Goal: Task Accomplishment & Management: Manage account settings

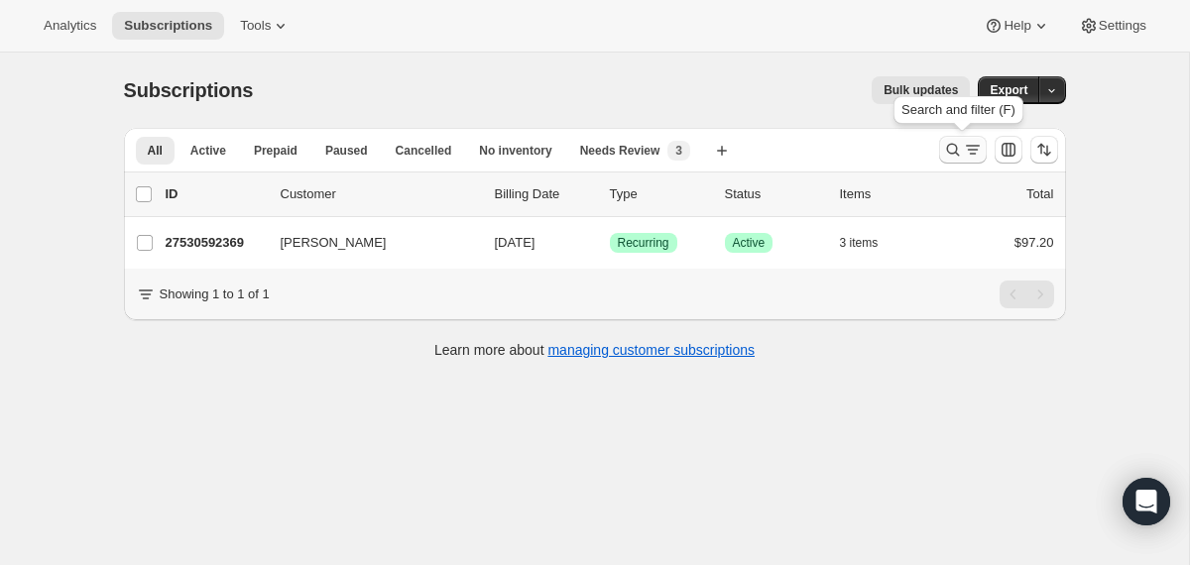
click at [950, 149] on icon "Search and filter results" at bounding box center [953, 150] width 20 height 20
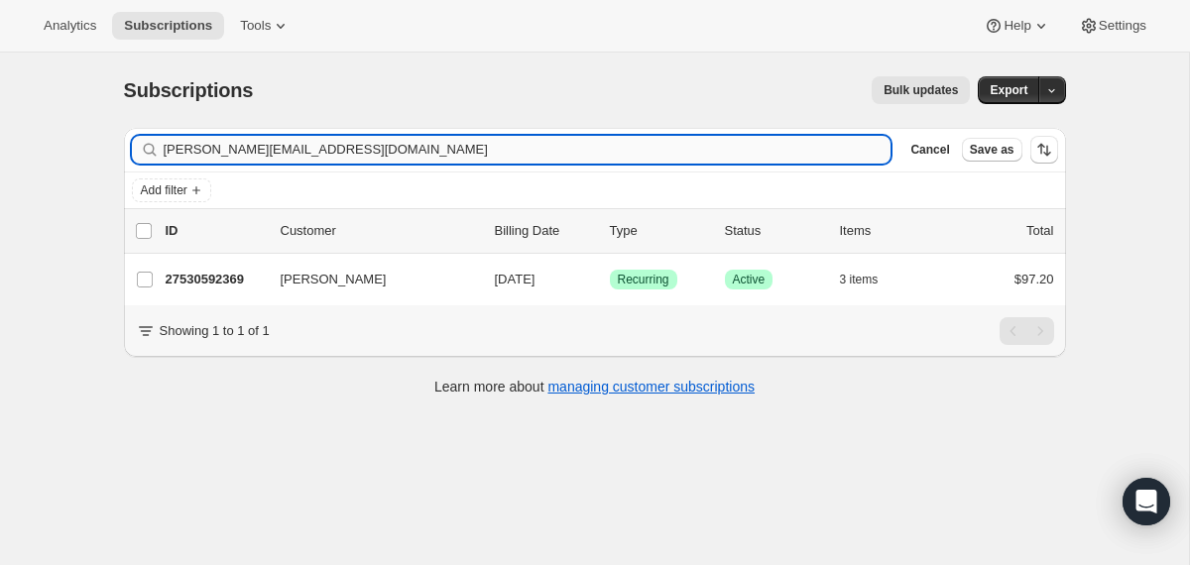
click at [640, 141] on input "robyn.adams18@gmail.com" at bounding box center [528, 150] width 728 height 28
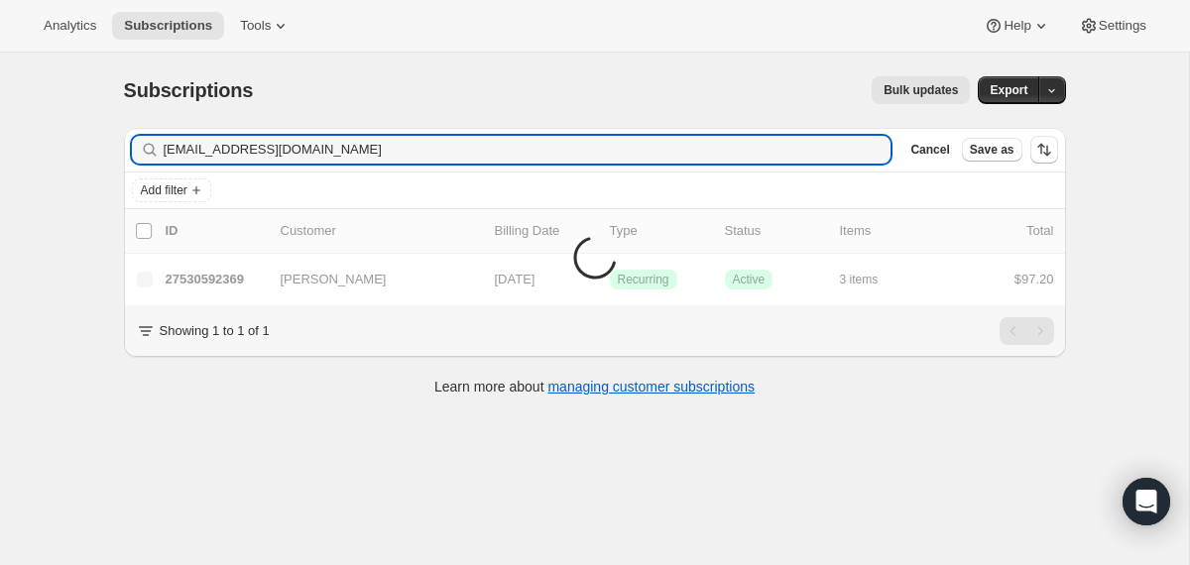
type input "[EMAIL_ADDRESS][DOMAIN_NAME]"
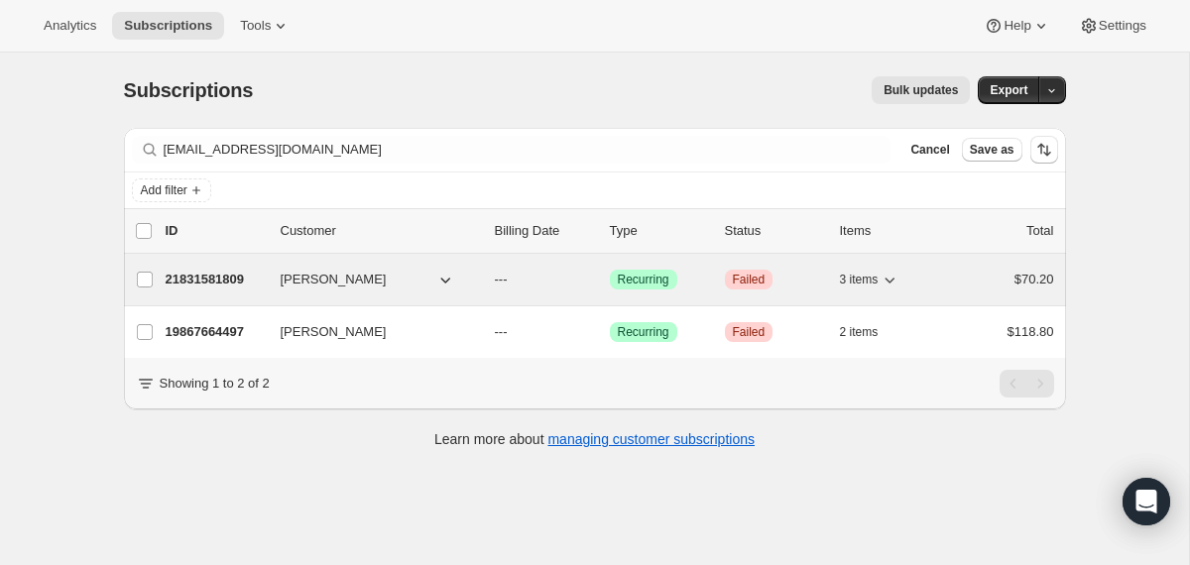
click at [475, 280] on div "[PERSON_NAME]" at bounding box center [380, 280] width 198 height 20
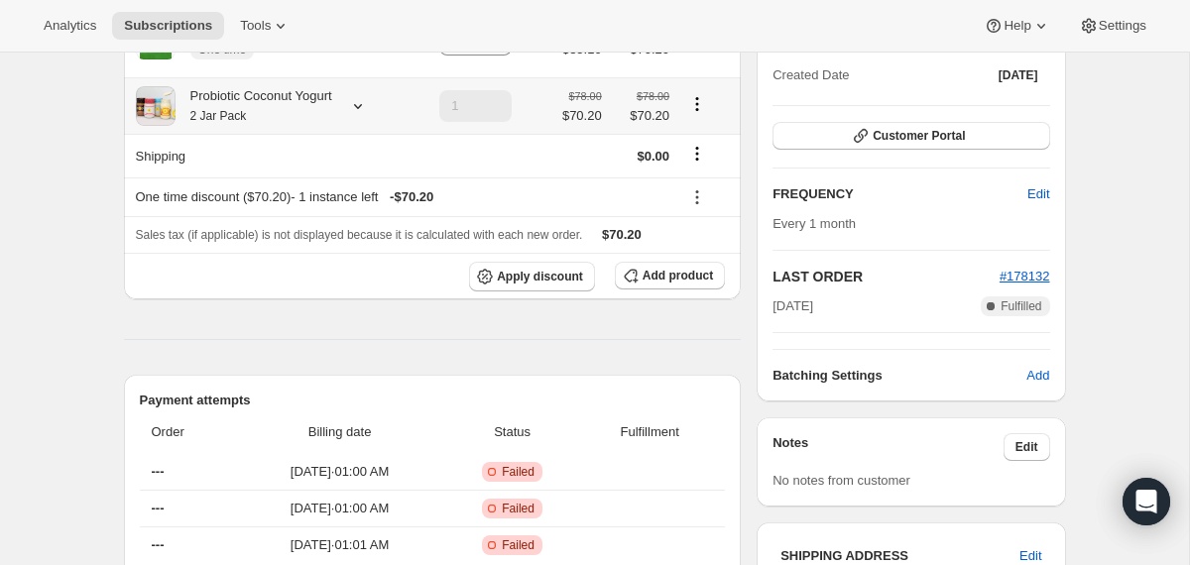
scroll to position [275, 0]
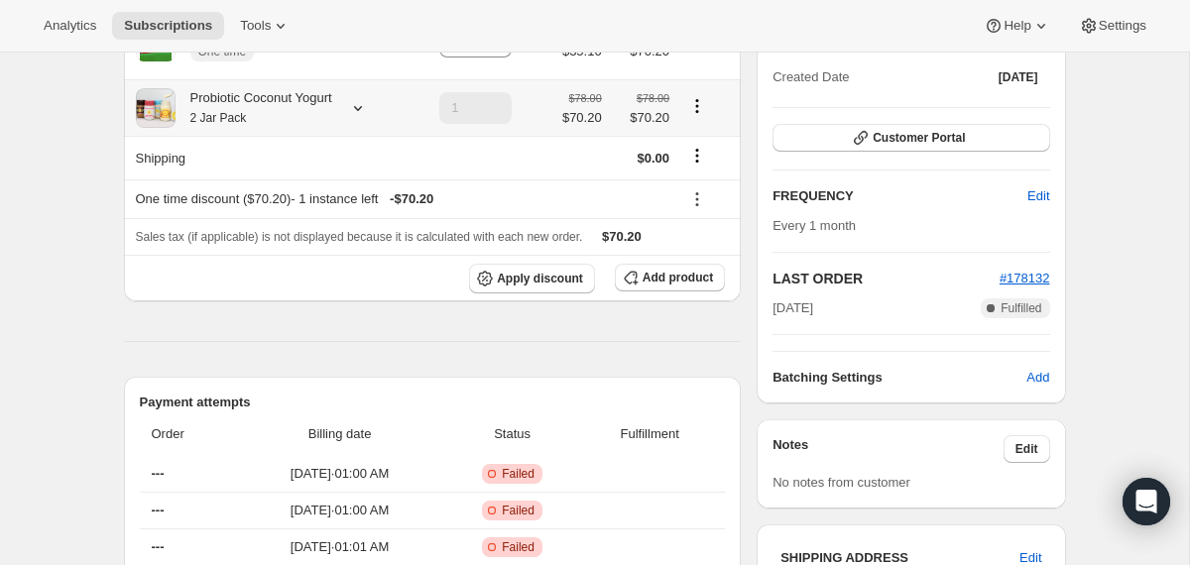
click at [346, 112] on div "Probiotic Coconut Yogurt 2 Jar Pack" at bounding box center [269, 108] width 266 height 40
click at [368, 112] on icon at bounding box center [358, 108] width 20 height 20
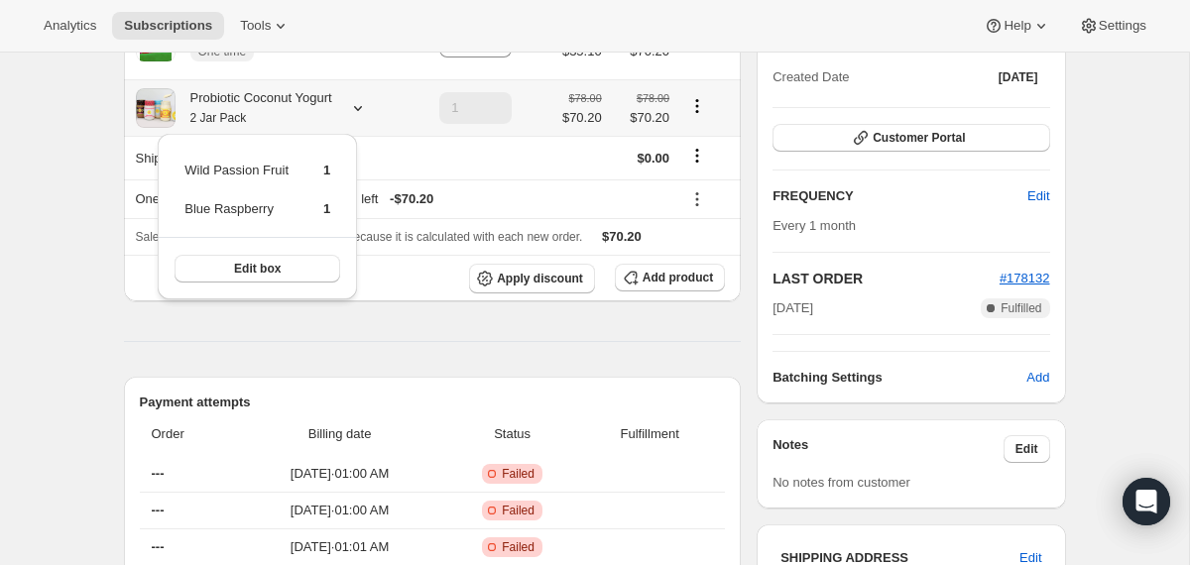
click at [368, 112] on icon at bounding box center [358, 108] width 20 height 20
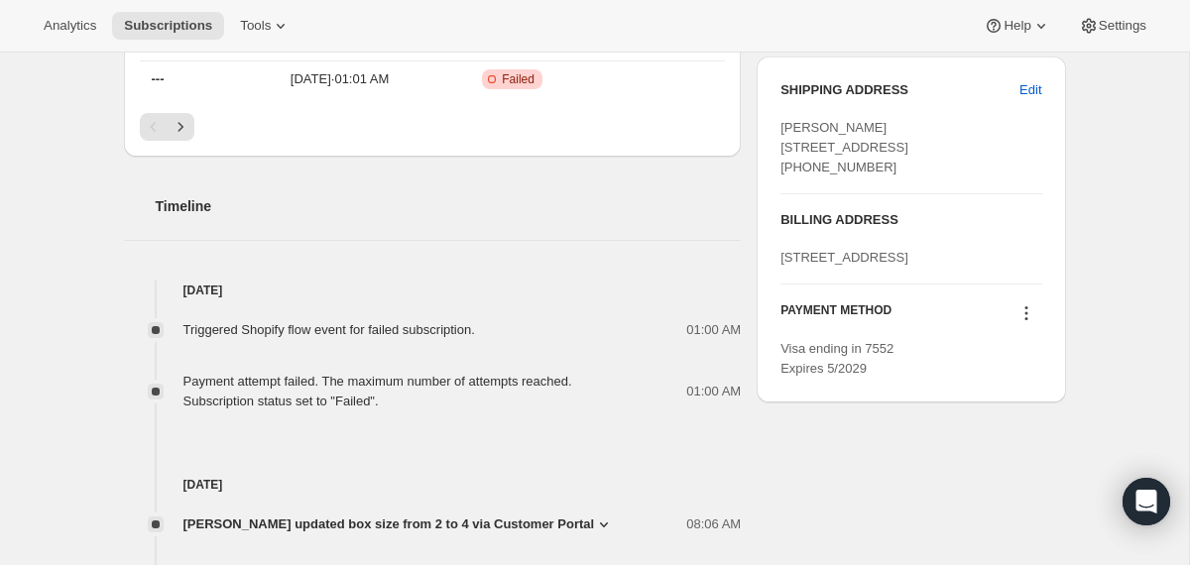
scroll to position [897, 0]
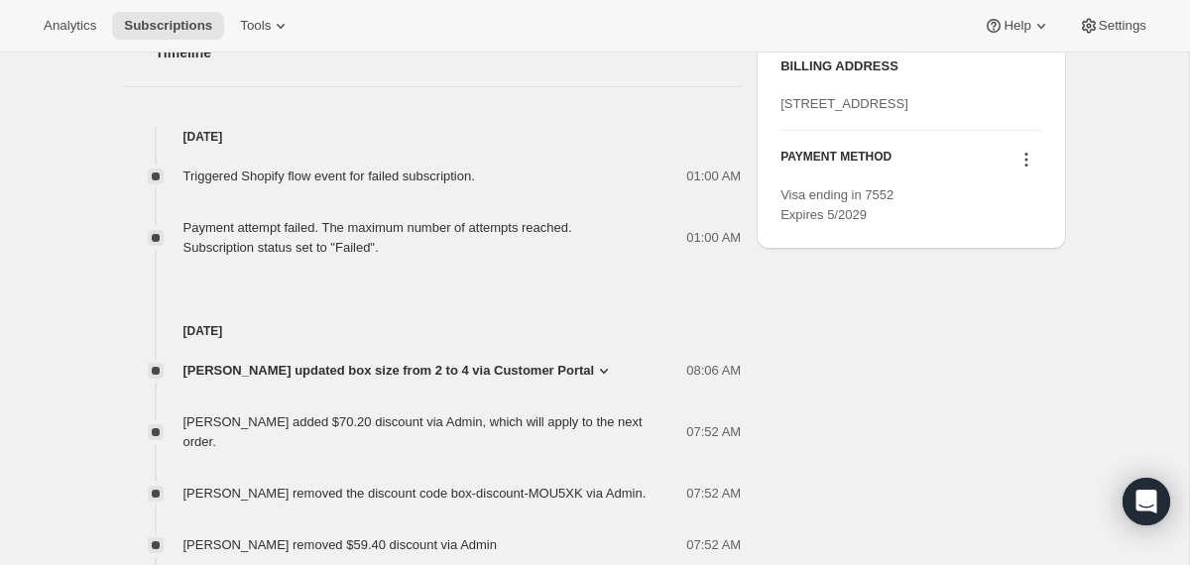
click at [1031, 170] on icon at bounding box center [1027, 160] width 20 height 20
click at [1003, 311] on button "Send link to update card" at bounding box center [1020, 297] width 151 height 32
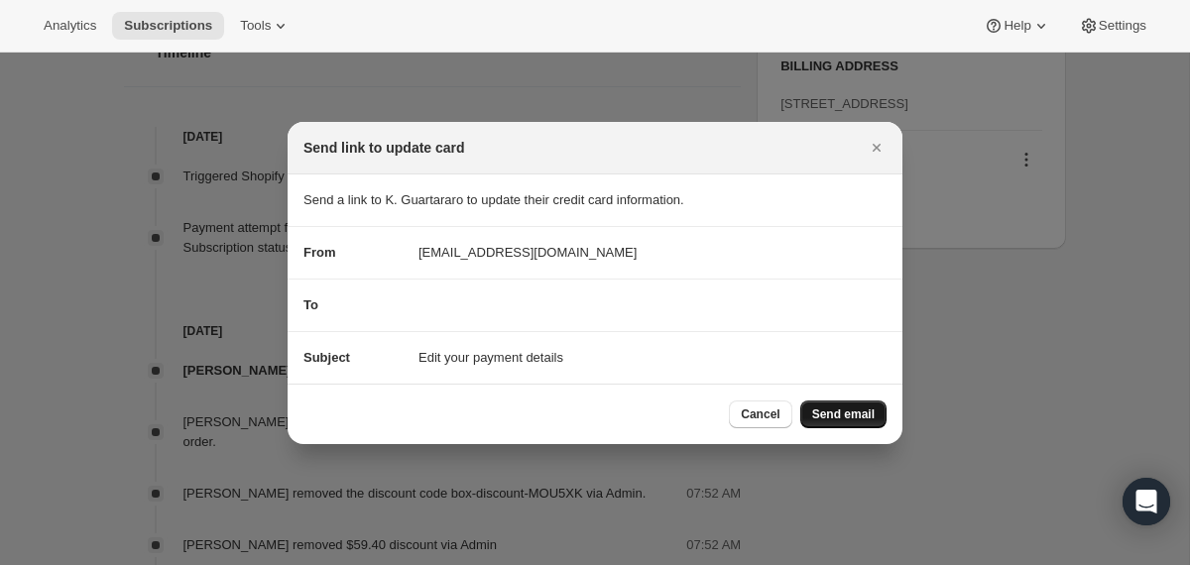
click at [858, 423] on button "Send email" at bounding box center [844, 415] width 86 height 28
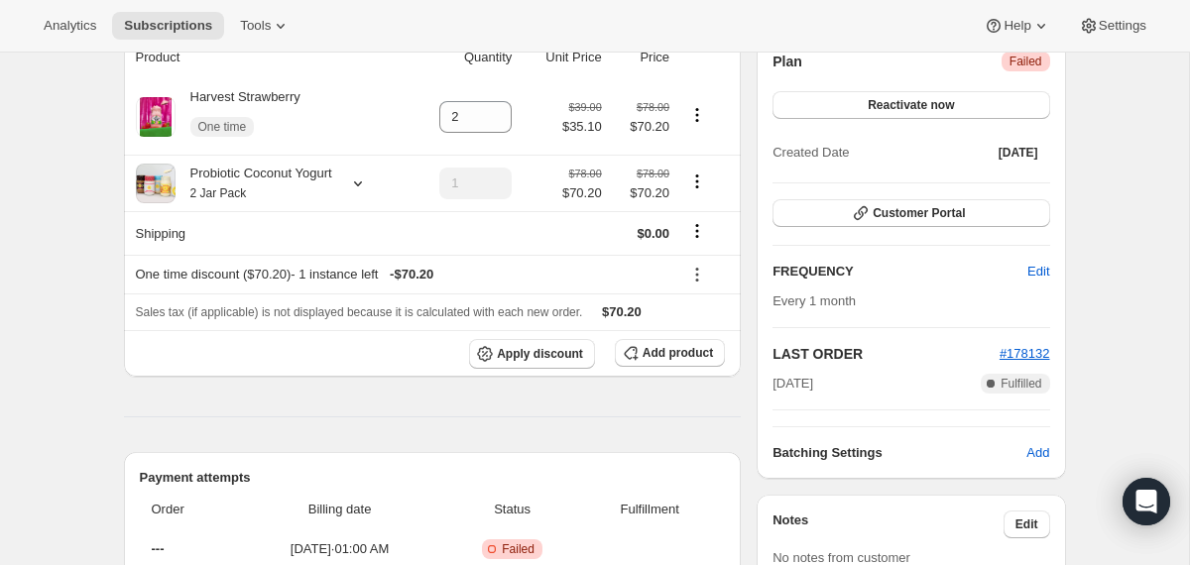
scroll to position [289, 0]
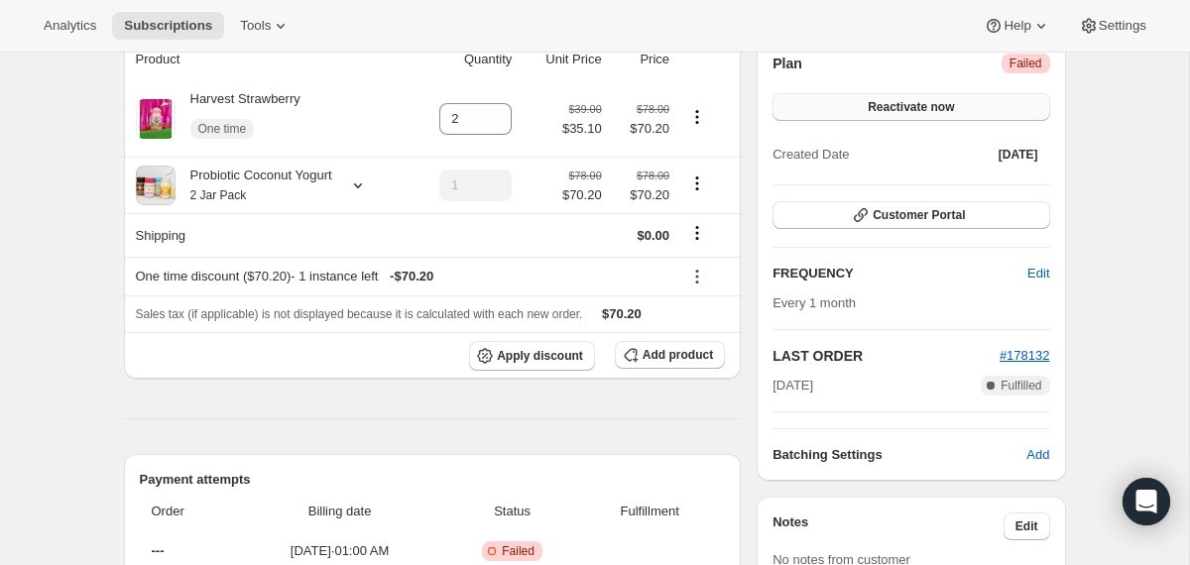
click at [916, 101] on span "Reactivate now" at bounding box center [911, 107] width 86 height 16
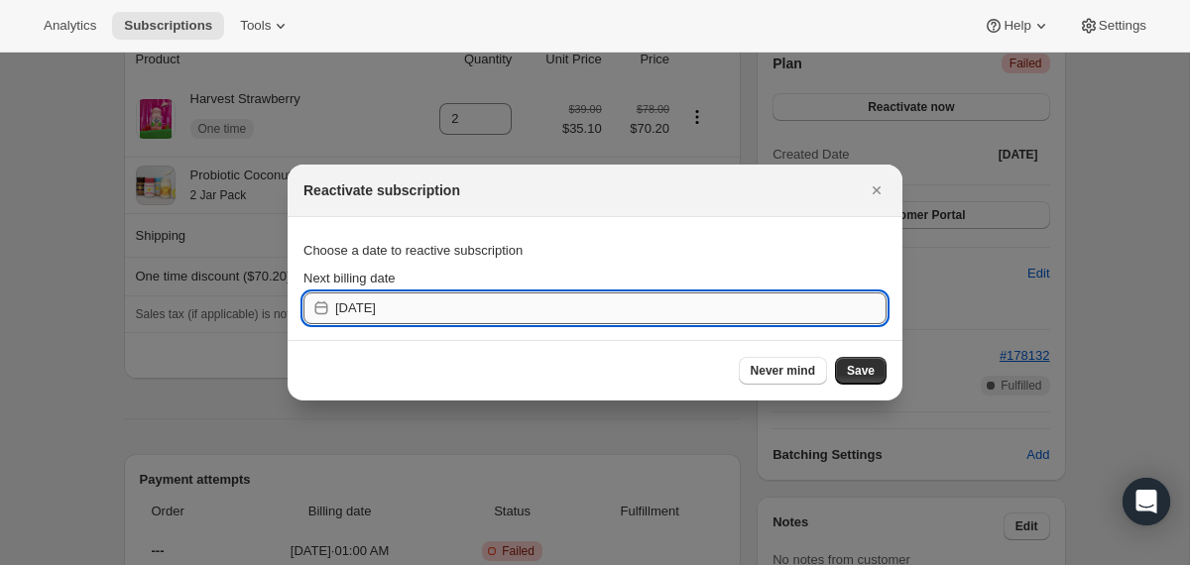
click at [567, 300] on input "2025-08-26" at bounding box center [611, 309] width 552 height 32
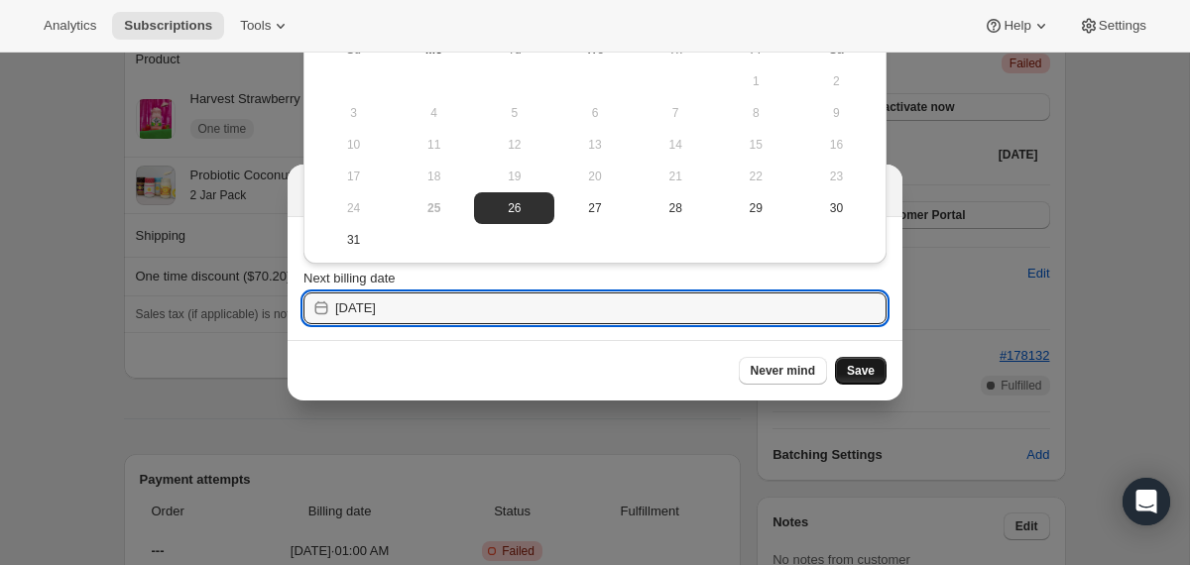
click at [855, 373] on span "Save" at bounding box center [861, 371] width 28 height 16
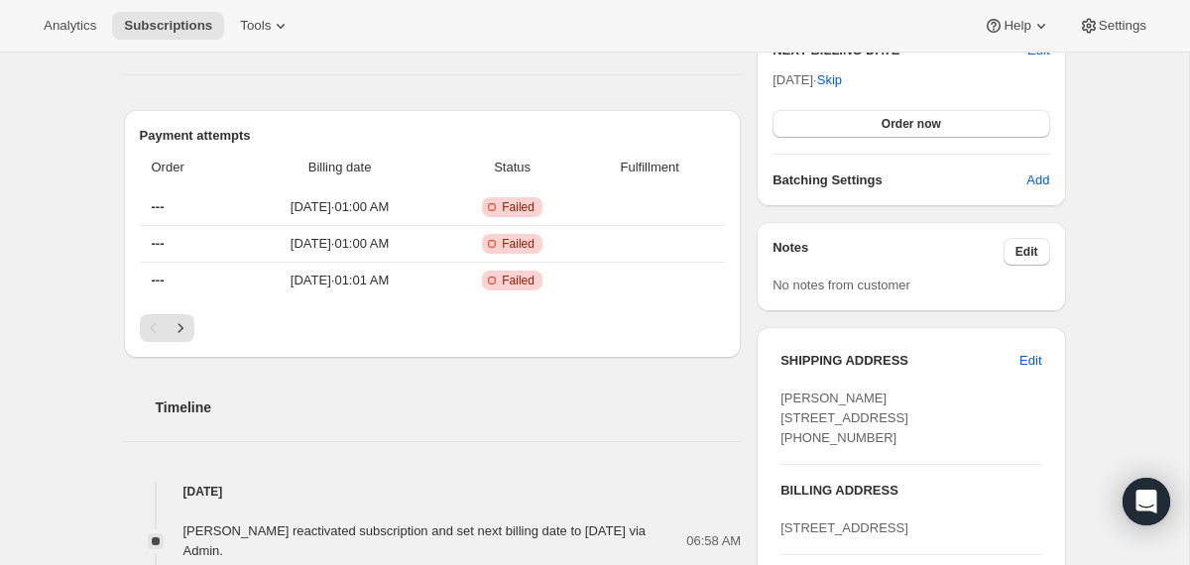
scroll to position [757, 0]
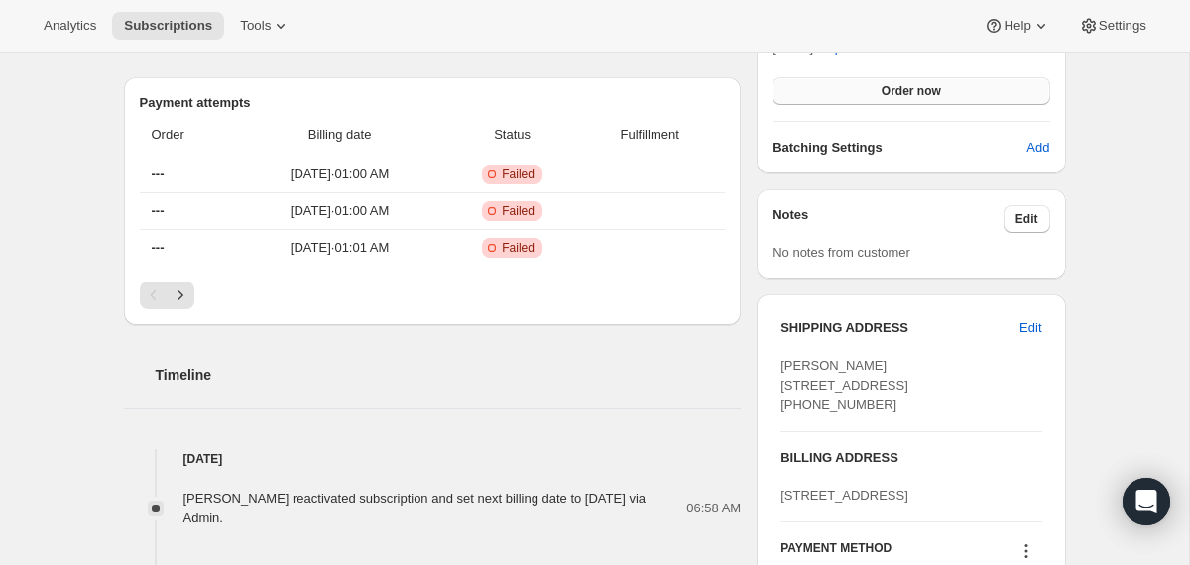
click at [825, 93] on button "Order now" at bounding box center [911, 91] width 277 height 28
click at [825, 93] on button "Click to confirm" at bounding box center [911, 91] width 277 height 28
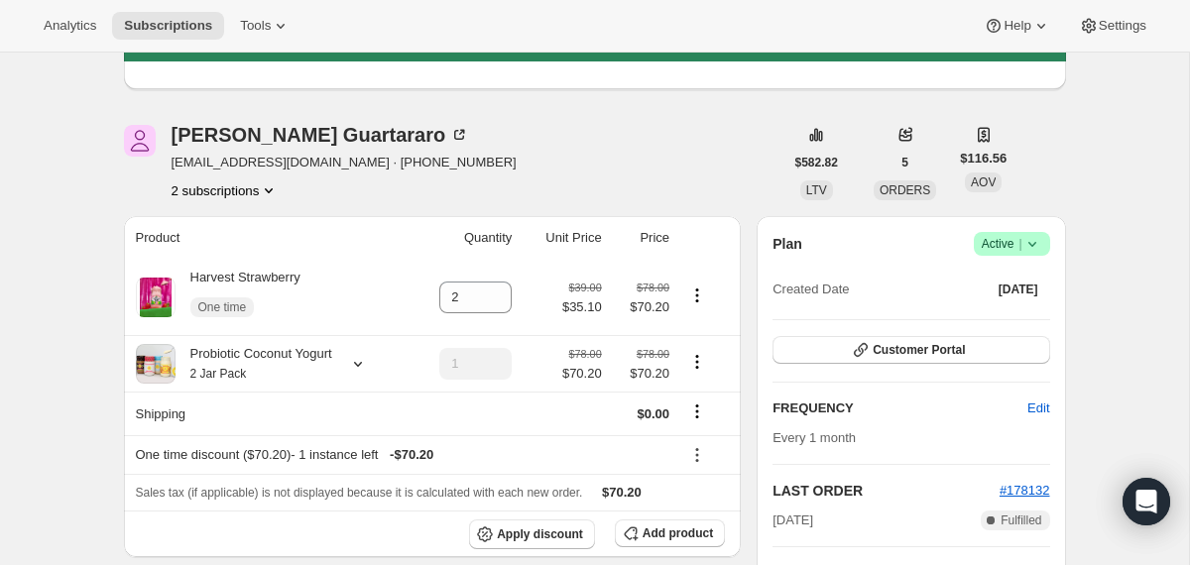
scroll to position [123, 0]
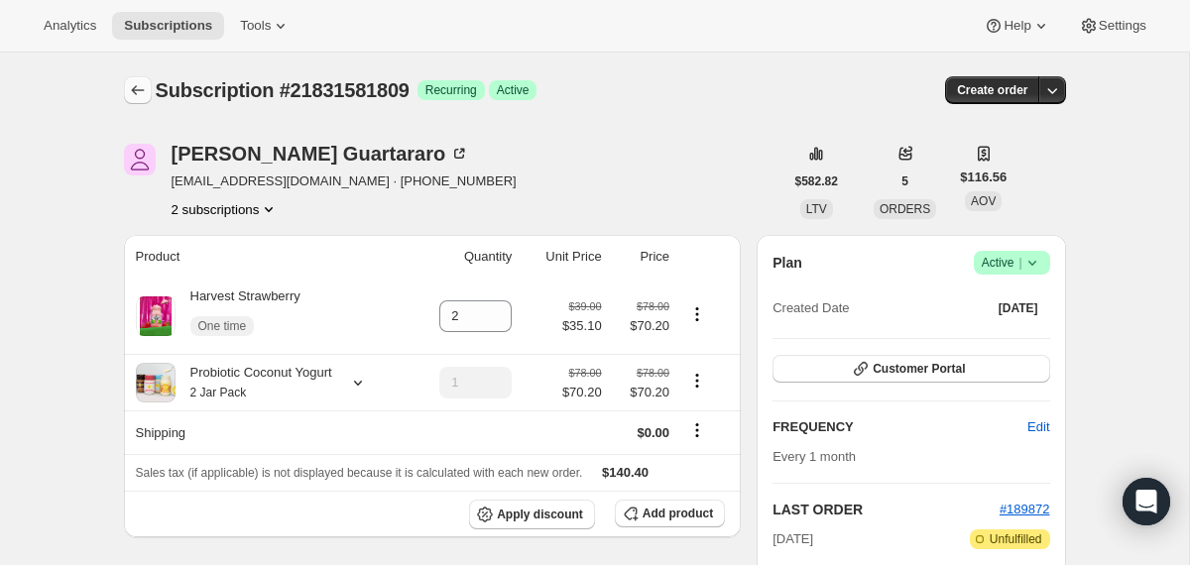
click at [141, 86] on icon "Subscriptions" at bounding box center [138, 90] width 20 height 20
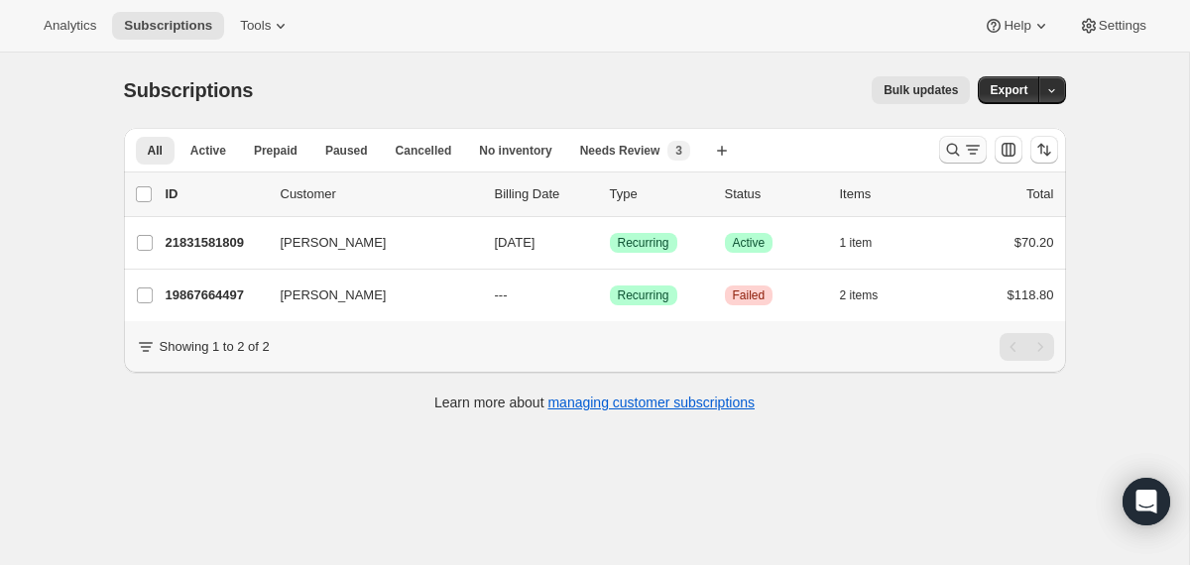
click at [952, 152] on icon "Search and filter results" at bounding box center [953, 150] width 20 height 20
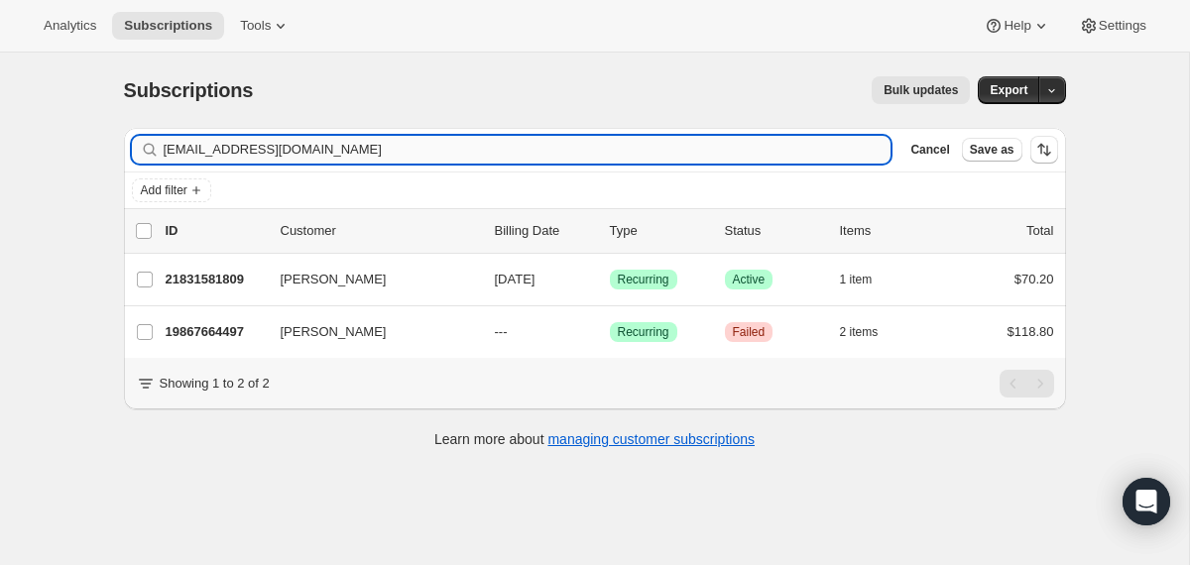
click at [636, 153] on input "[EMAIL_ADDRESS][DOMAIN_NAME]" at bounding box center [528, 150] width 728 height 28
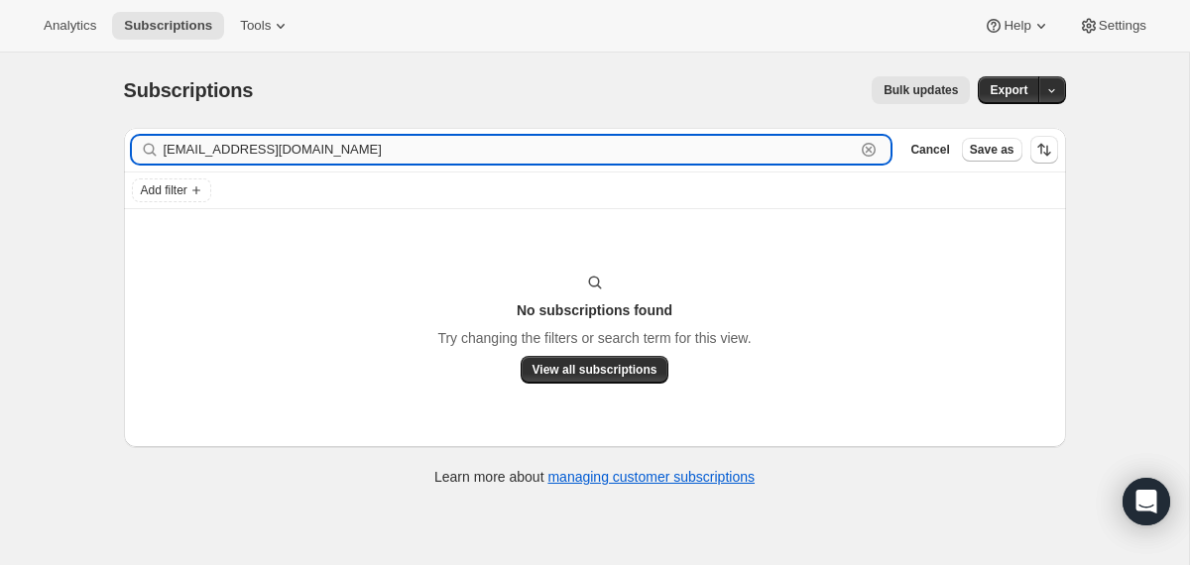
click at [309, 144] on input "[EMAIL_ADDRESS][DOMAIN_NAME]" at bounding box center [510, 150] width 692 height 28
paste input "kguartararo"
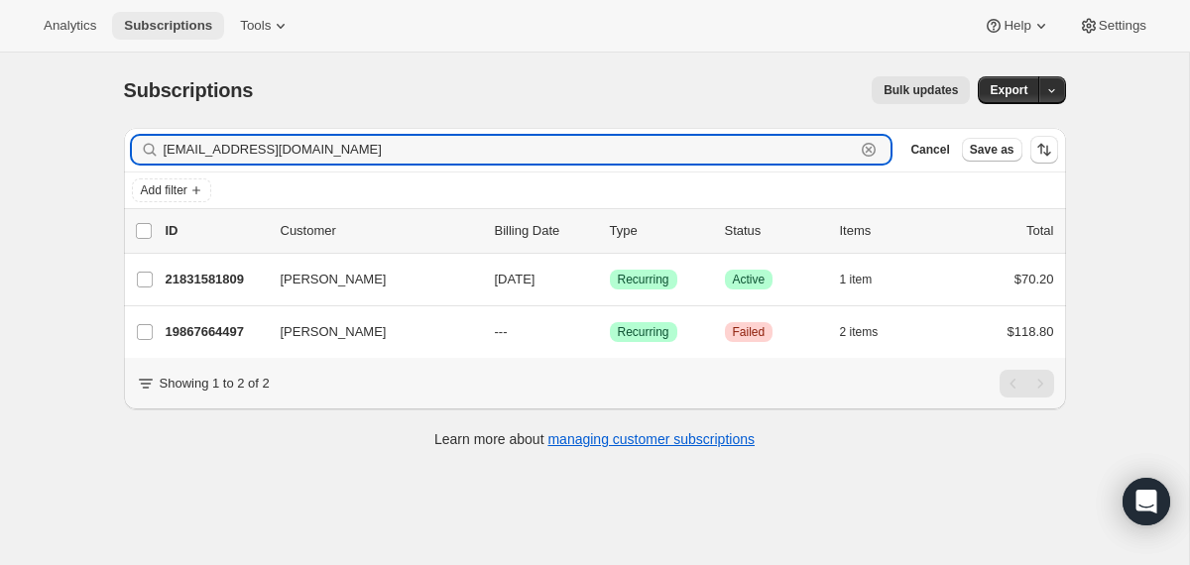
type input "[EMAIL_ADDRESS][DOMAIN_NAME]"
